Goal: Task Accomplishment & Management: Complete application form

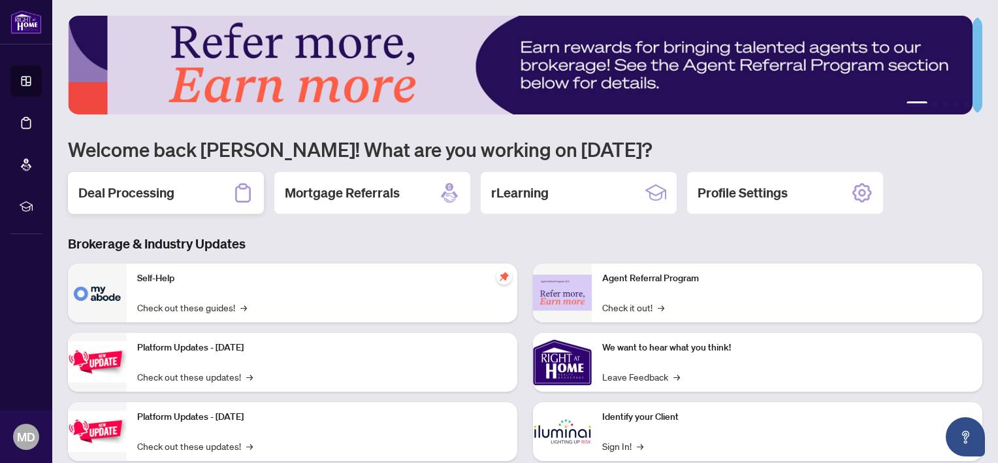
click at [115, 190] on h2 "Deal Processing" at bounding box center [126, 193] width 96 height 18
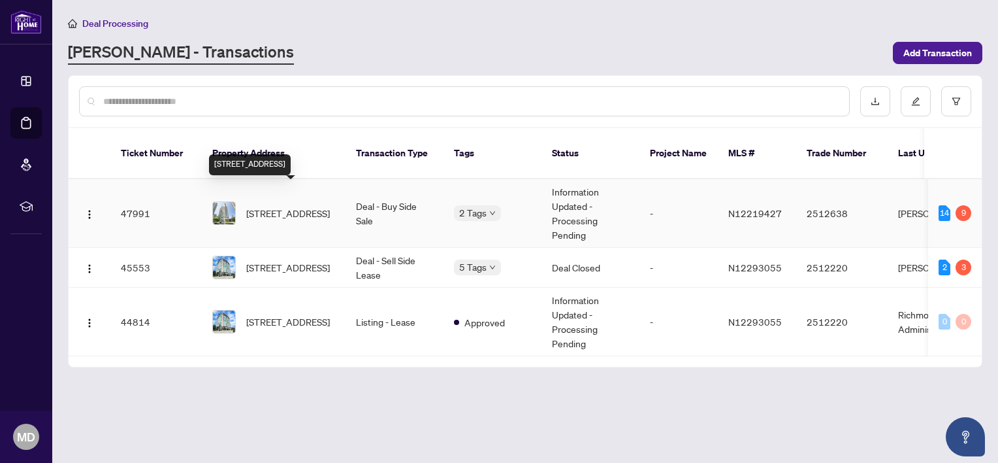
click at [279, 206] on span "1003-95 Oneida Cres, Richmond Hill, Ontario L4B 0H5, Canada" at bounding box center [288, 213] width 84 height 14
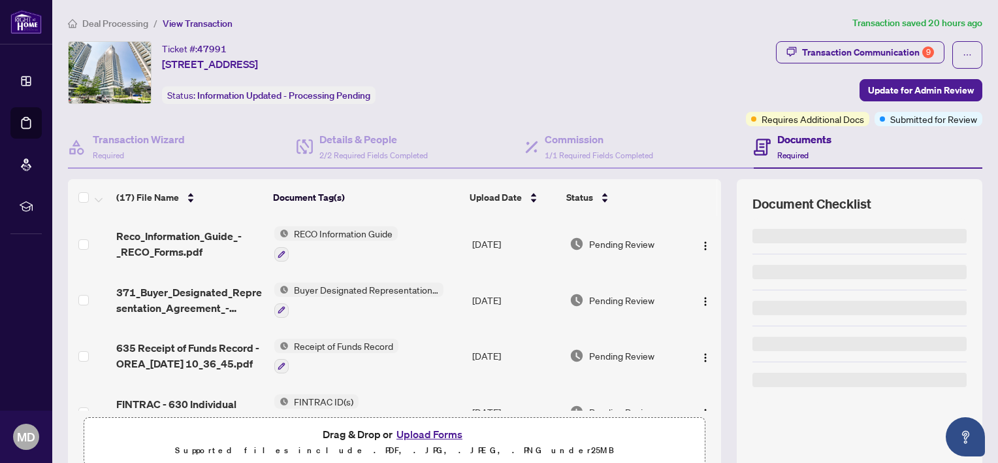
scroll to position [102, 0]
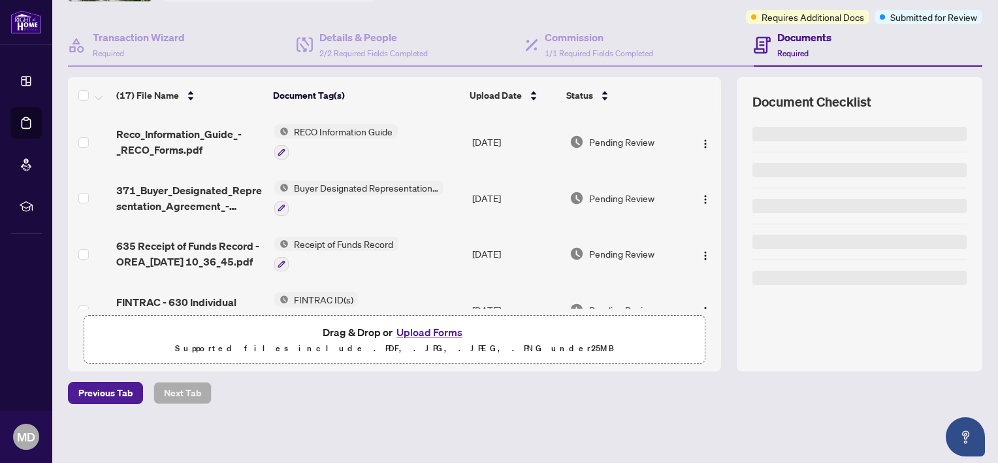
click at [423, 328] on button "Upload Forms" at bounding box center [430, 331] width 74 height 17
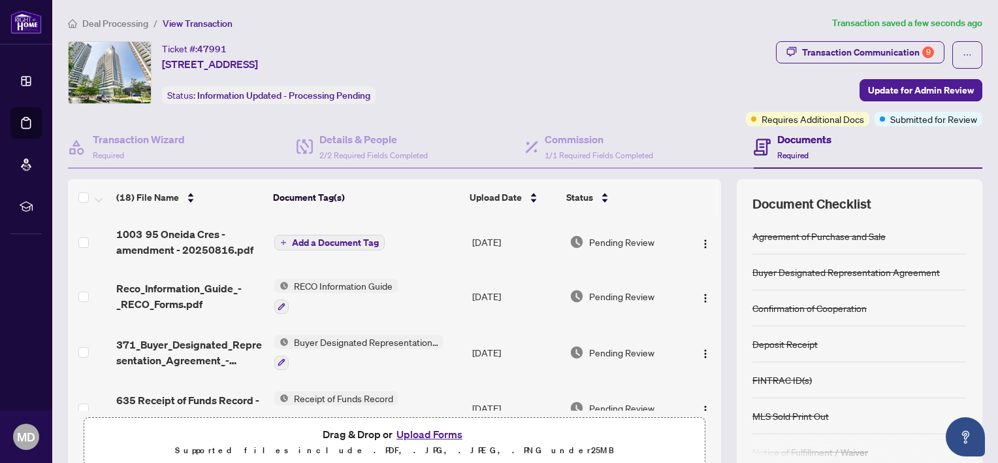
scroll to position [0, 0]
click at [893, 93] on span "Update for Admin Review" at bounding box center [921, 90] width 106 height 21
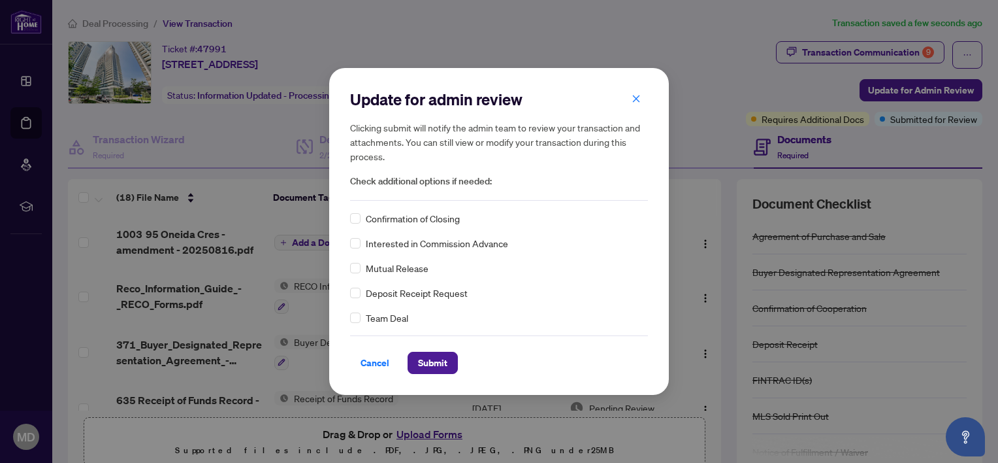
click at [632, 254] on div "Confirmation of Closing Interested in Commission Advance Mutual Release Deposit…" at bounding box center [499, 268] width 298 height 114
click at [434, 369] on span "Submit" at bounding box center [432, 362] width 29 height 21
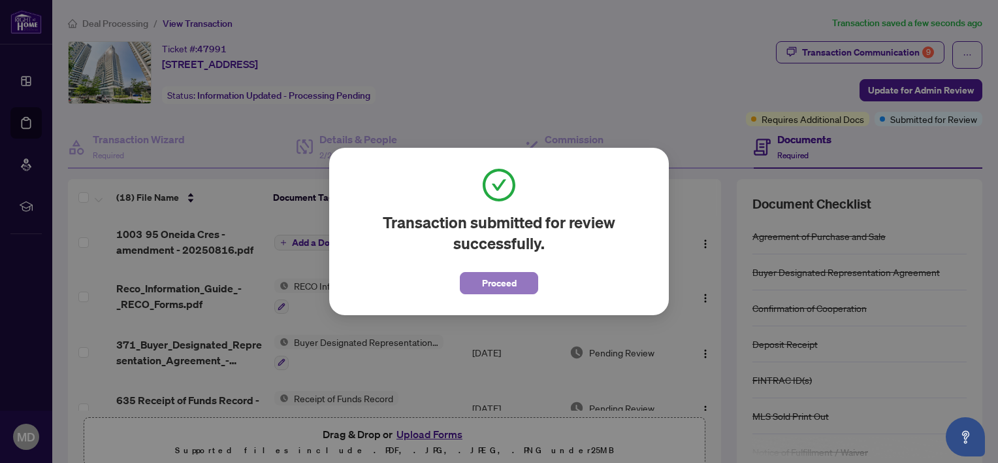
click at [504, 281] on span "Proceed" at bounding box center [499, 282] width 35 height 21
